Goal: Information Seeking & Learning: Learn about a topic

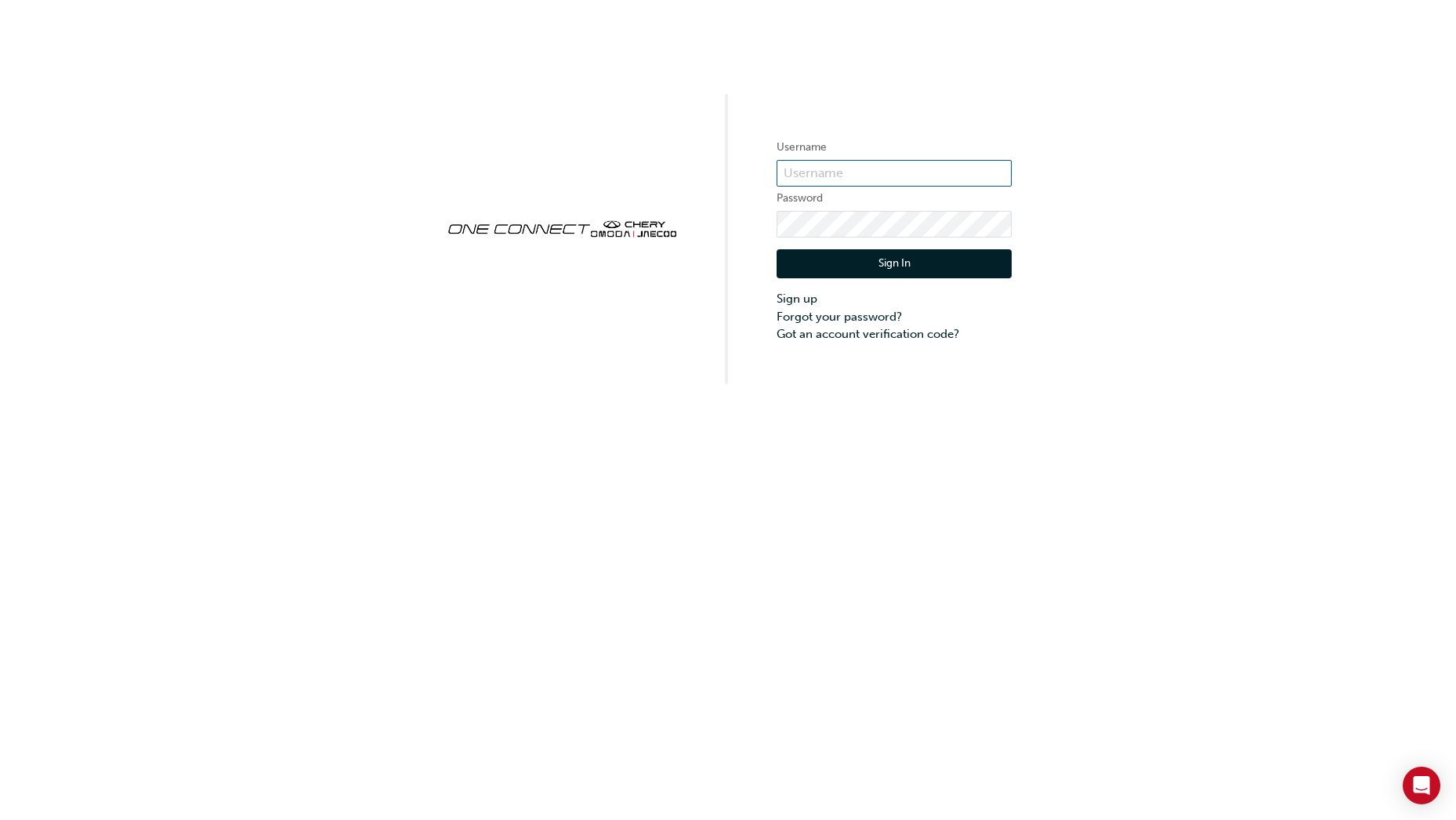
type input "CHAU1146"
click at [893, 271] on button "Sign In" at bounding box center [894, 264] width 235 height 30
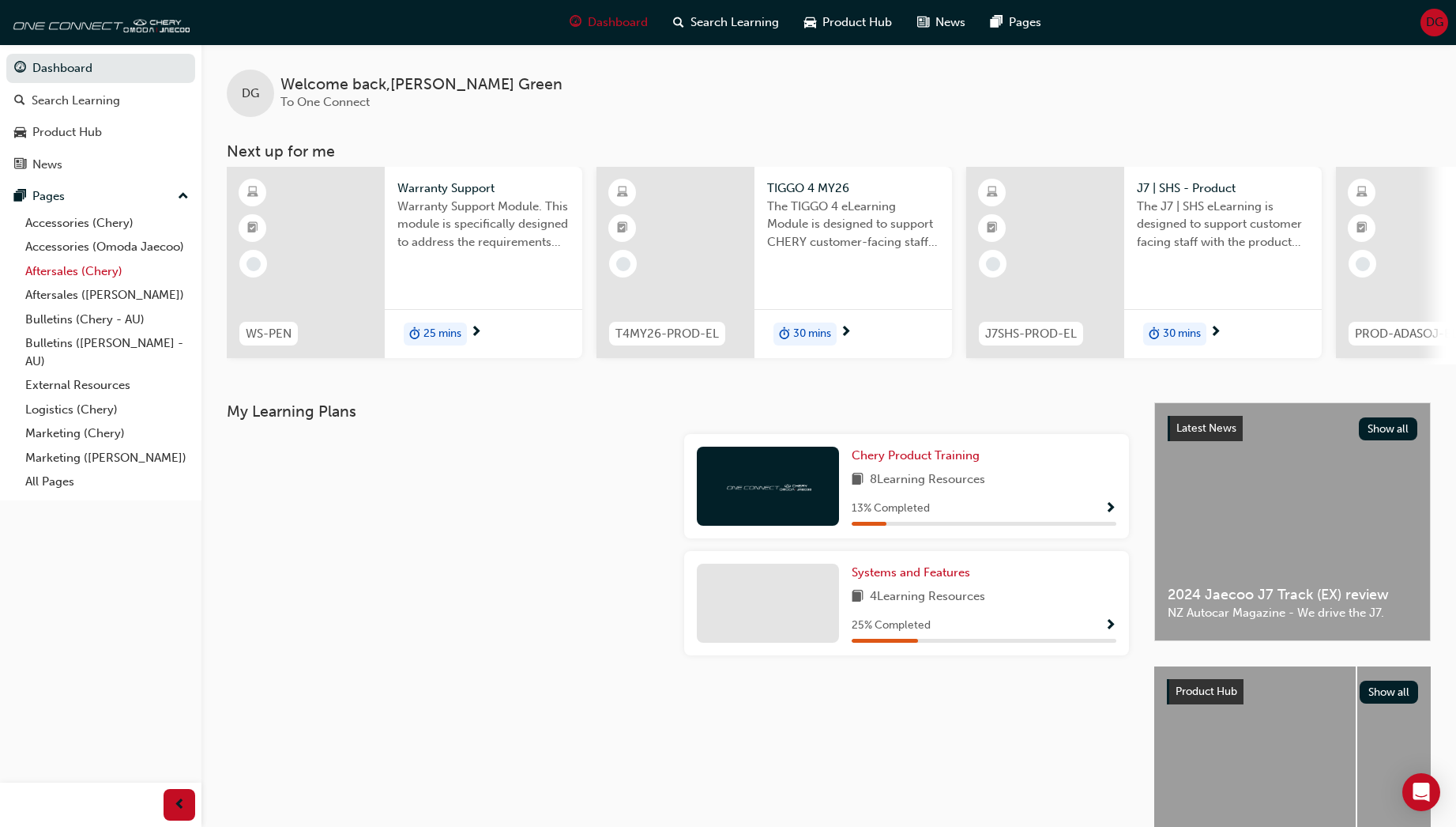
click at [62, 270] on link "Aftersales (Chery)" at bounding box center [107, 271] width 176 height 24
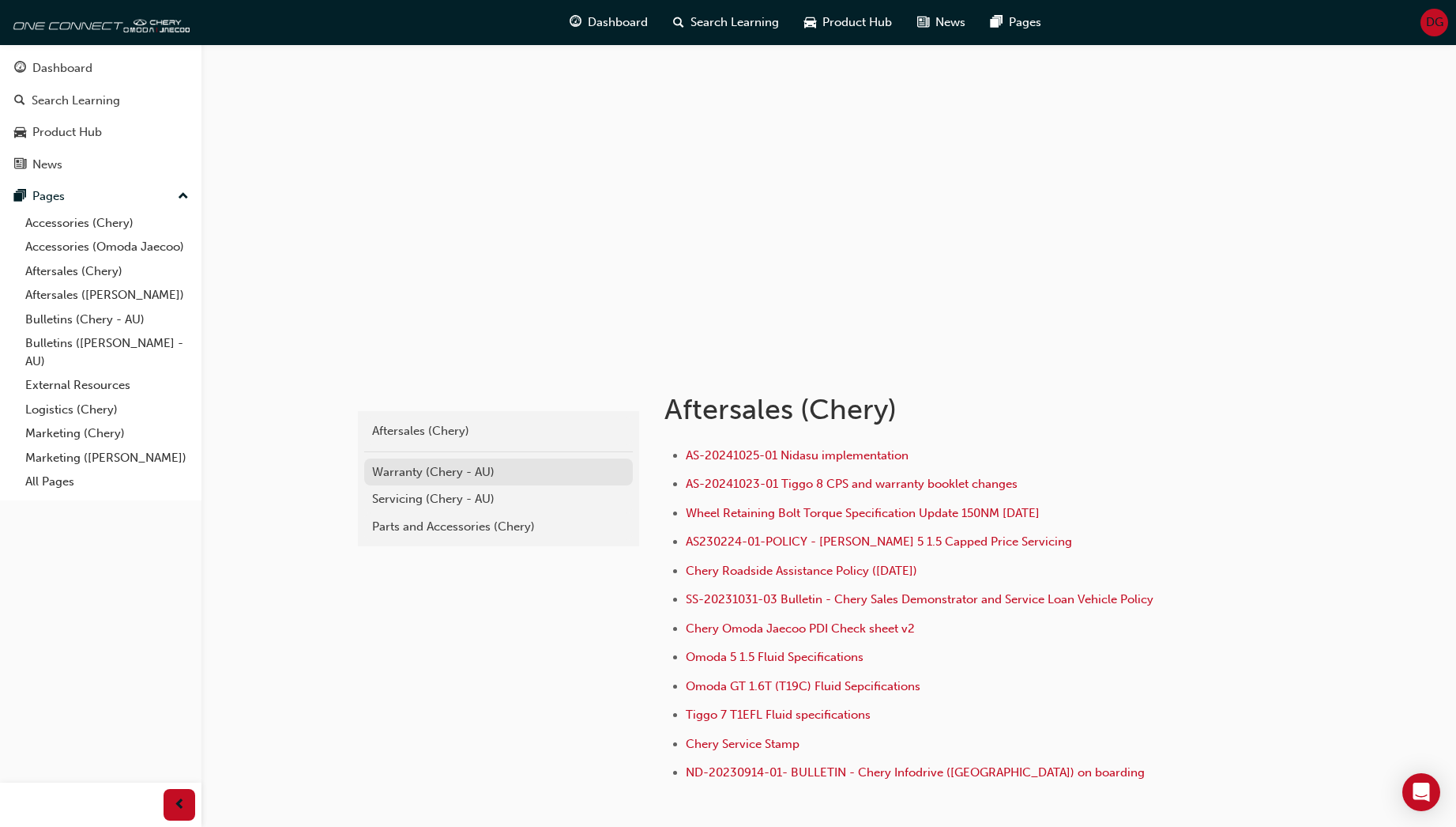
click at [414, 474] on div "Warranty (Chery - AU)" at bounding box center [499, 472] width 253 height 18
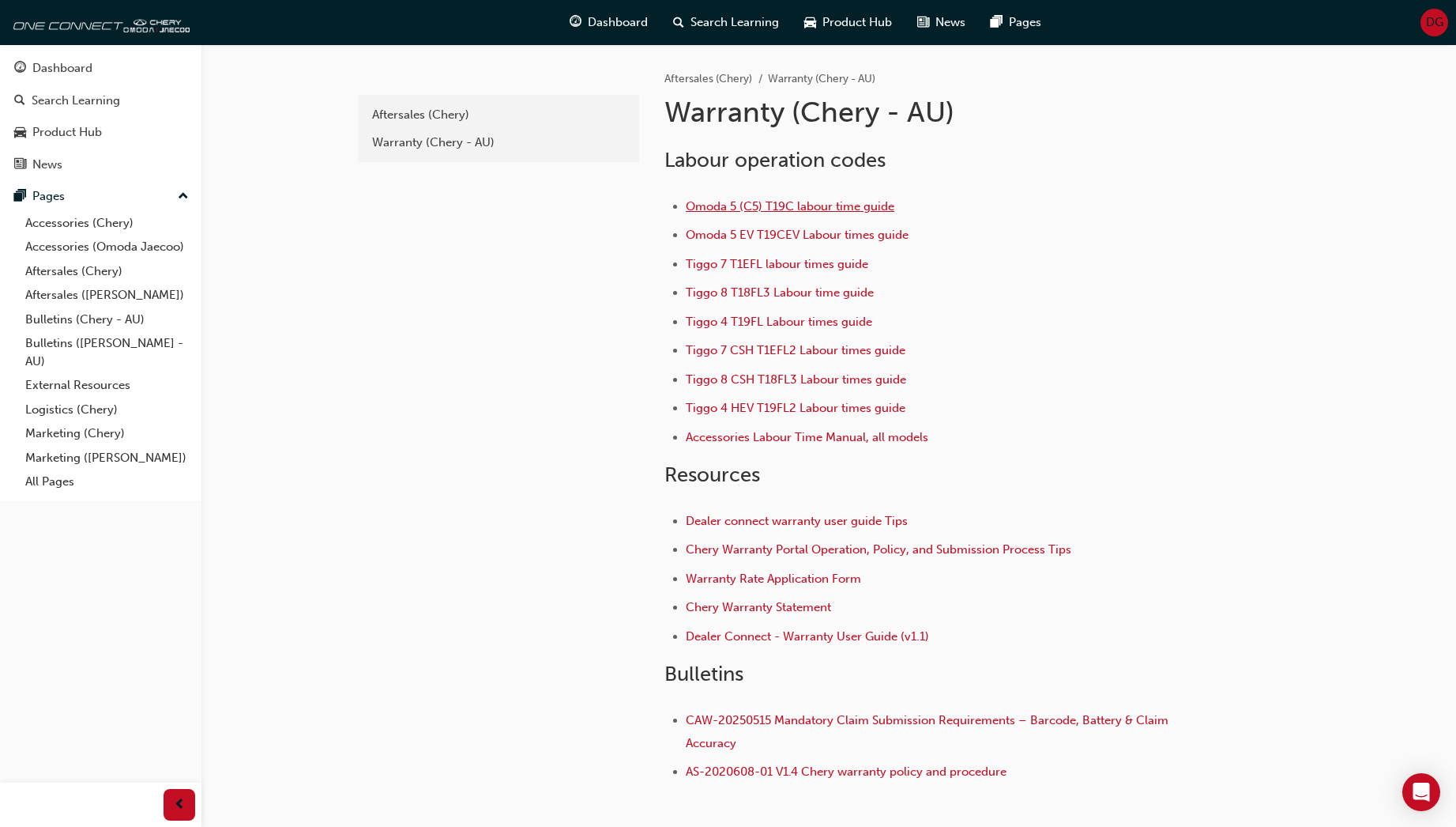
click at [708, 205] on span "Omoda 5 (C5) T19C labour time guide" at bounding box center [790, 206] width 209 height 14
click at [793, 325] on span "Tiggo 4 T19FL Labour times guide" at bounding box center [779, 321] width 186 height 14
click at [1430, 21] on span "DG" at bounding box center [1434, 22] width 17 height 18
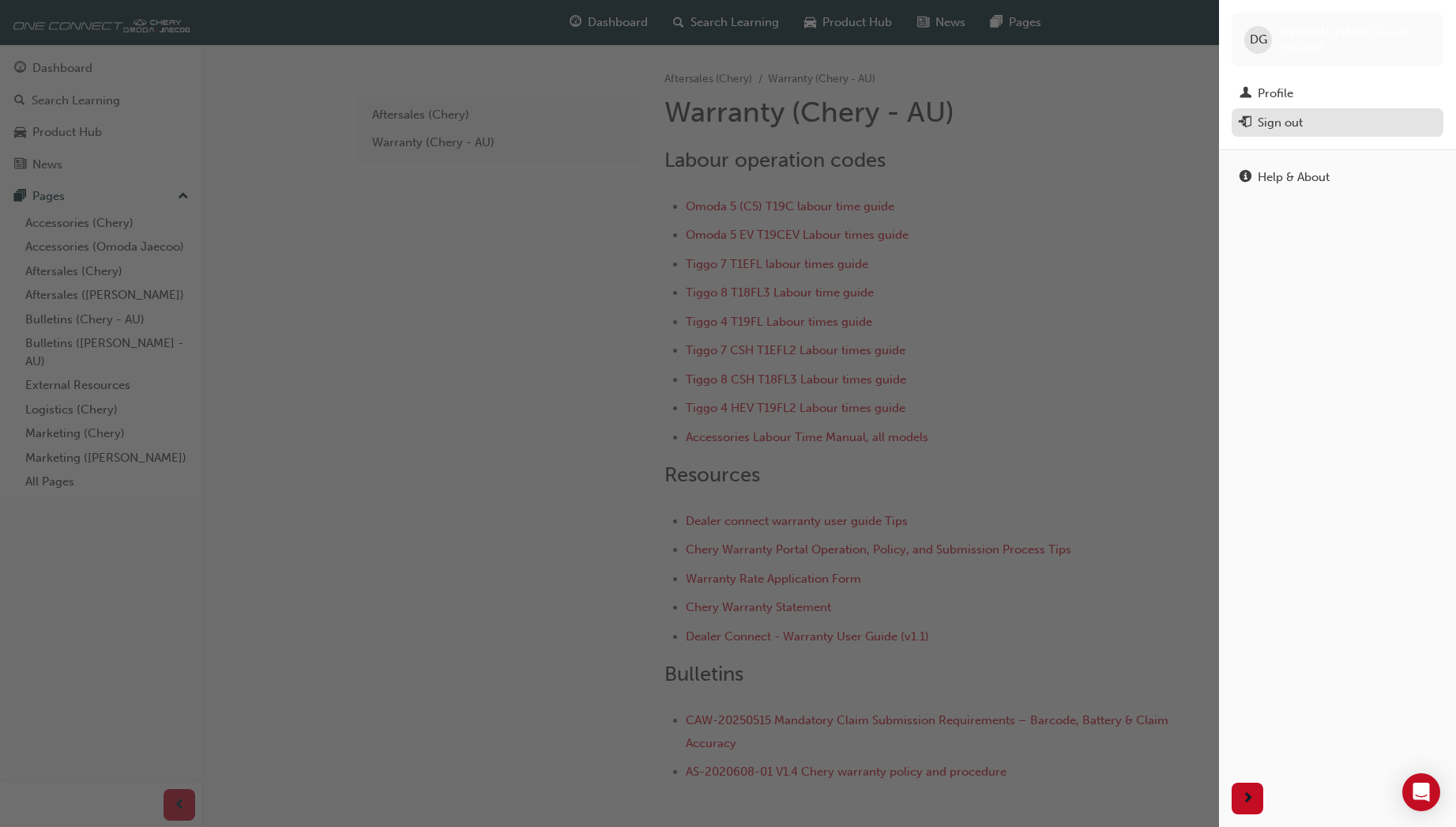
click at [1285, 122] on div "Sign out" at bounding box center [1280, 123] width 45 height 18
